Goal: Check status: Check status

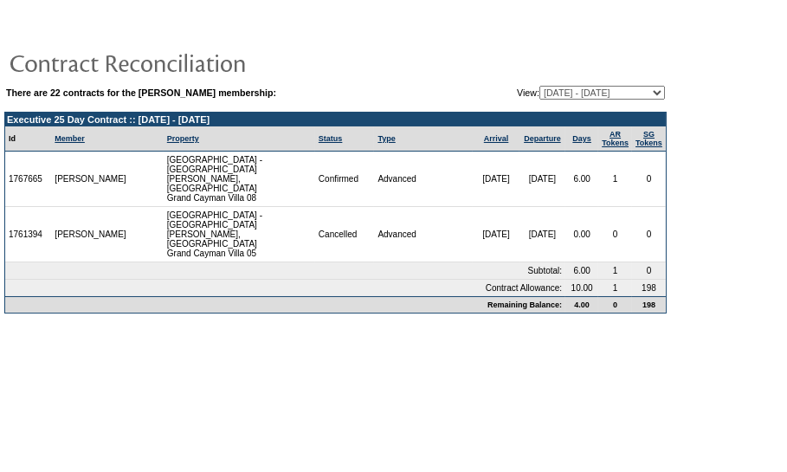
click at [577, 90] on select "[DATE] - [DATE] [DATE] - [DATE] [DATE] - [DATE] [DATE] - [DATE] [DATE] - [DATE]…" at bounding box center [602, 93] width 126 height 14
select select "147804"
click at [539, 86] on select "[DATE] - [DATE] [DATE] - [DATE] [DATE] - [DATE] [DATE] - [DATE] [DATE] - [DATE]…" at bounding box center [602, 93] width 126 height 14
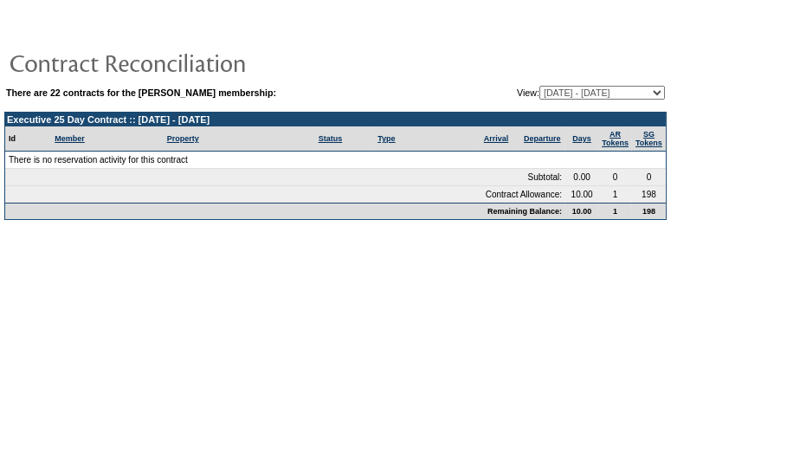
click at [571, 91] on select "[DATE] - [DATE] [DATE] - [DATE] [DATE] - [DATE] [DATE] - [DATE] [DATE] - [DATE]…" at bounding box center [602, 93] width 126 height 14
select select "116440"
click at [539, 86] on select "[DATE] - [DATE] [DATE] - [DATE] [DATE] - [DATE] [DATE] - [DATE] [DATE] - [DATE]…" at bounding box center [602, 93] width 126 height 14
